Goal: Use online tool/utility: Use online tool/utility

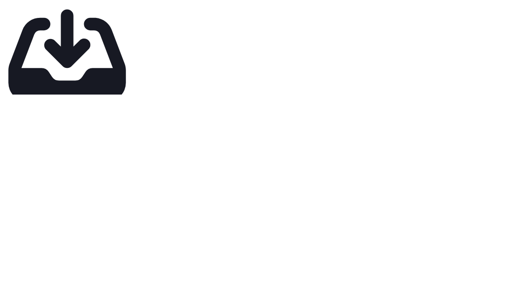
type input "**********"
